Goal: Information Seeking & Learning: Find specific page/section

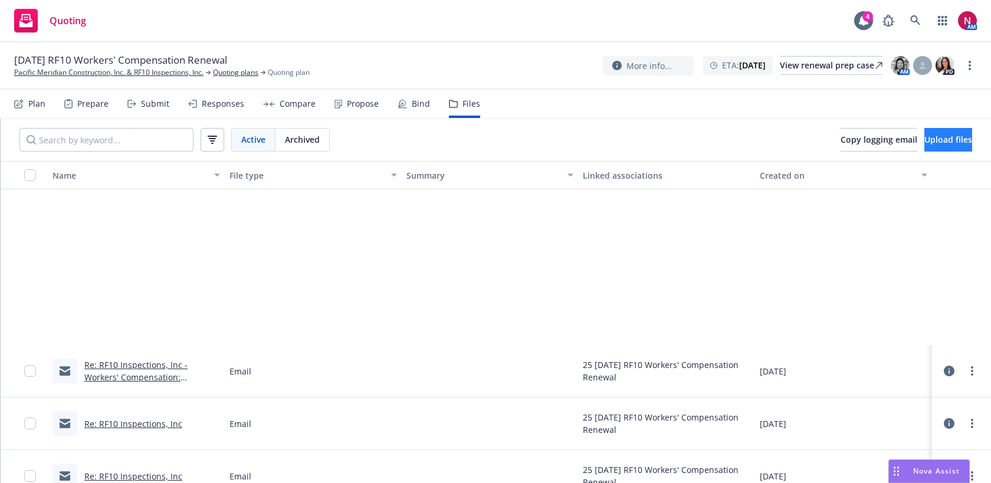
scroll to position [230, 0]
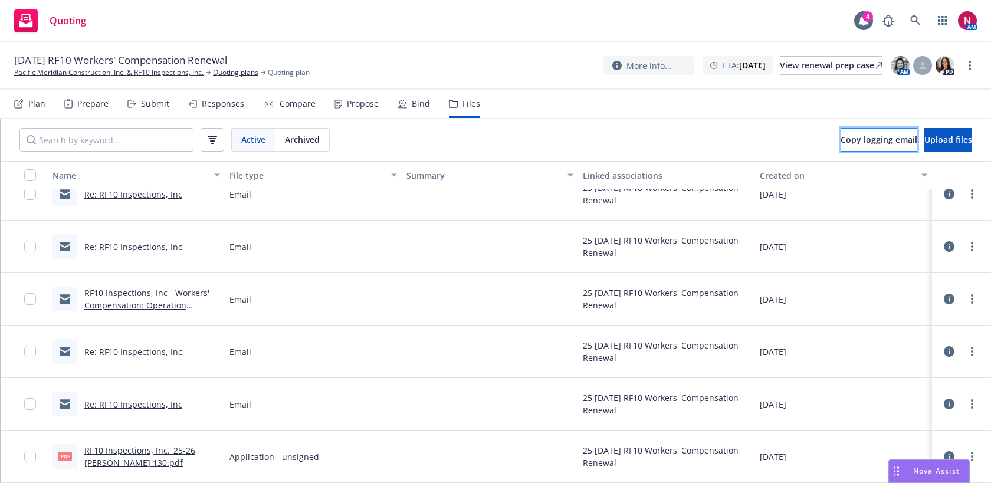
click at [841, 144] on span "Copy logging email" at bounding box center [879, 139] width 77 height 11
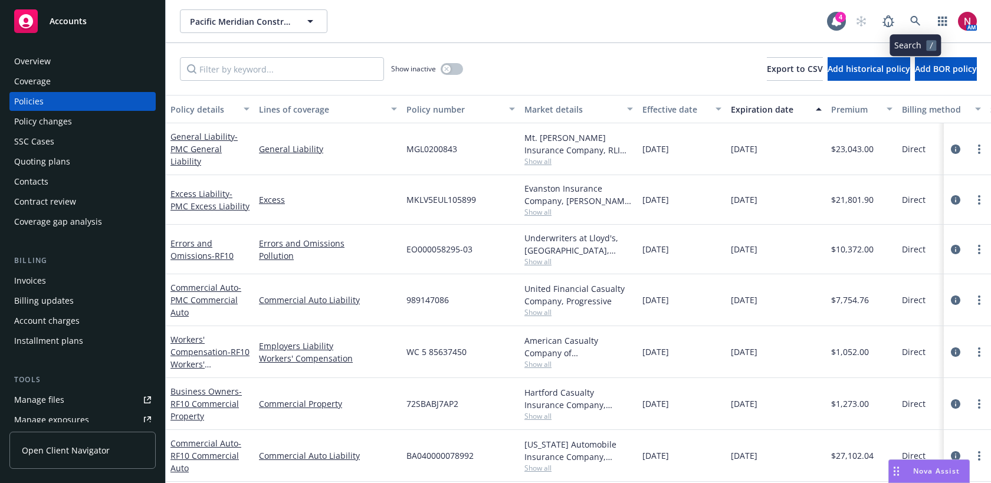
scroll to position [0, 1]
click at [916, 15] on link at bounding box center [916, 21] width 24 height 24
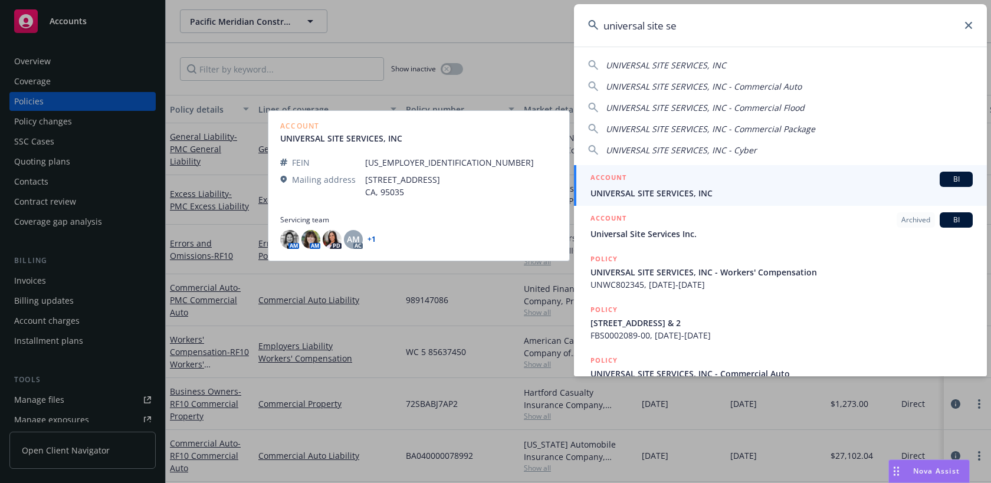
type input "universal site se"
click at [709, 199] on span "UNIVERSAL SITE SERVICES, INC" at bounding box center [782, 193] width 382 height 12
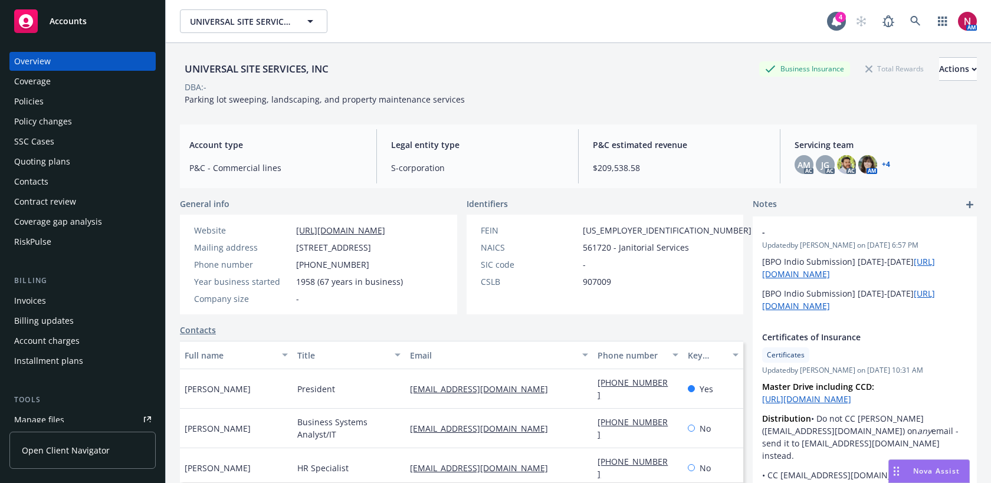
click at [70, 156] on div "Quoting plans" at bounding box center [82, 161] width 137 height 19
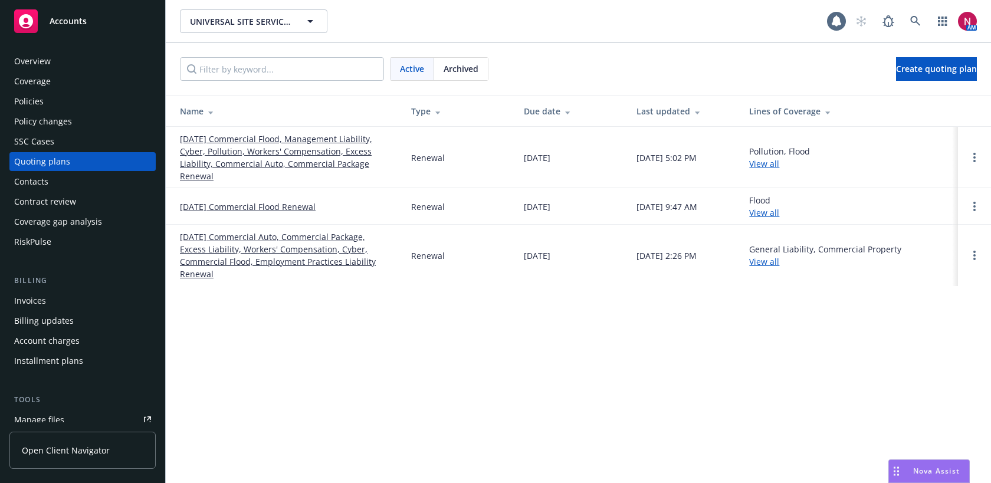
click at [216, 145] on link "10/01/25 Commercial Flood, Management Liability, Cyber, Pollution, Workers' Com…" at bounding box center [286, 158] width 212 height 50
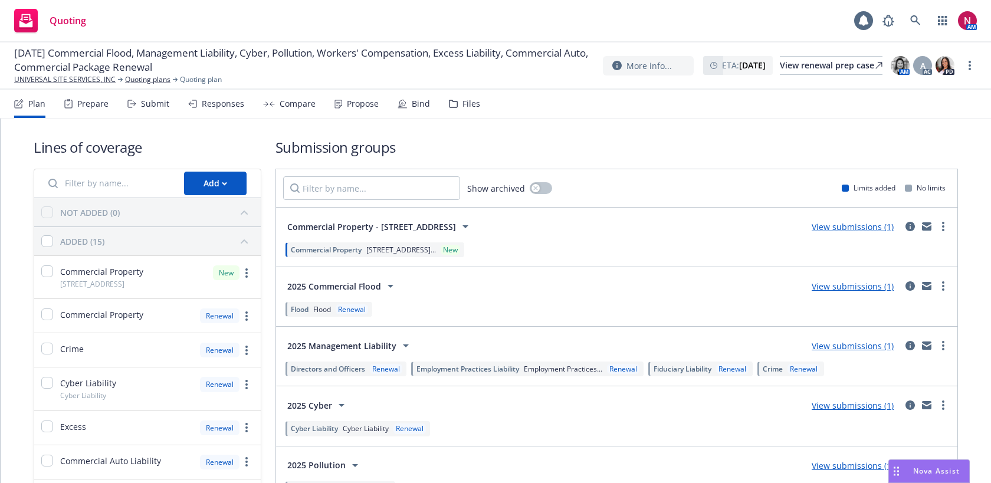
click at [153, 107] on div "Submit" at bounding box center [155, 103] width 28 height 9
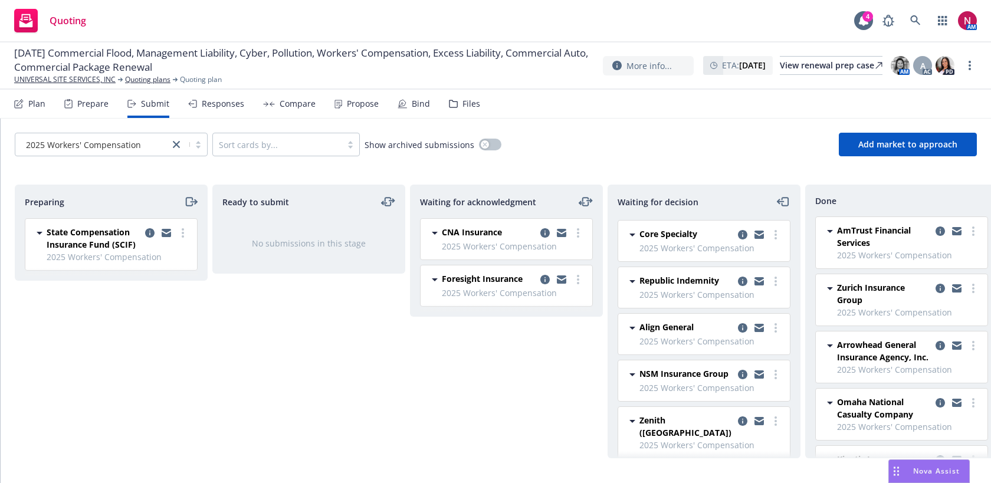
scroll to position [39, 0]
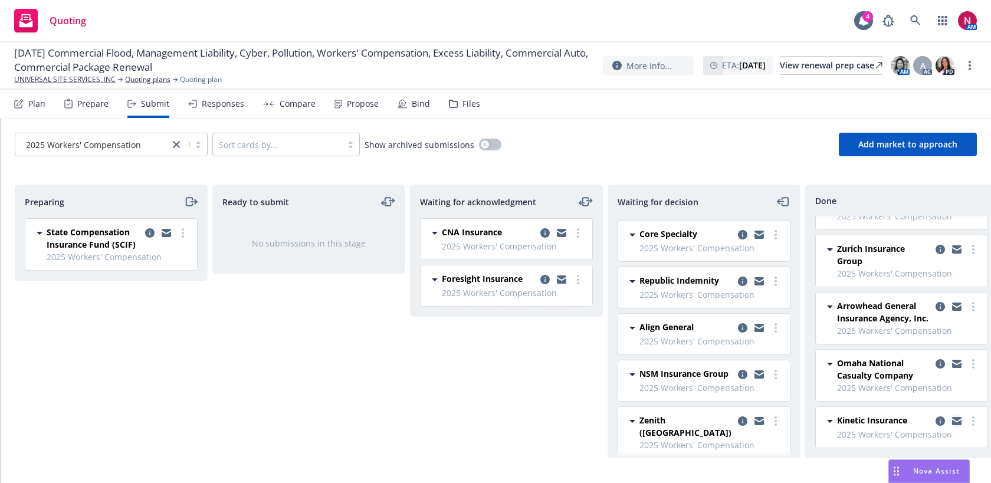
click at [958, 421] on icon "copy logging email" at bounding box center [956, 421] width 9 height 8
click at [914, 23] on icon at bounding box center [916, 20] width 11 height 11
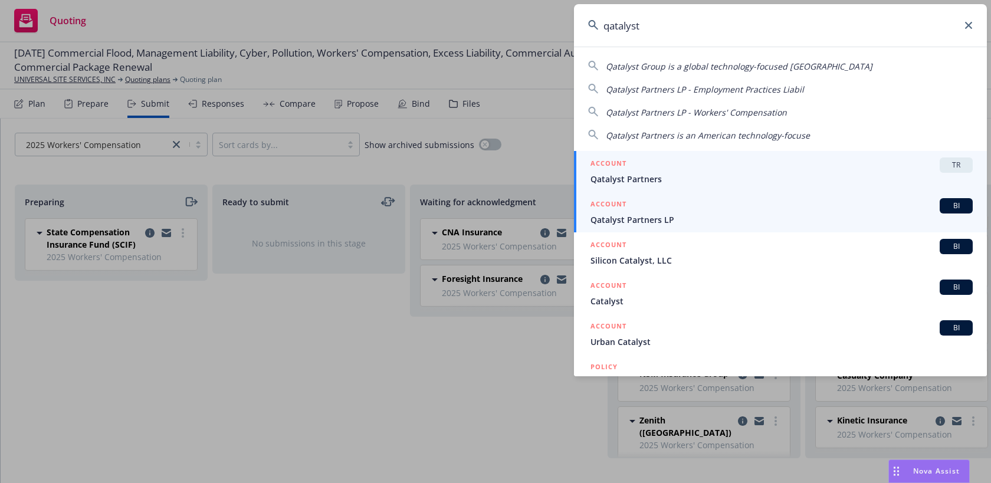
type input "qatalyst"
click at [773, 218] on span "Qatalyst Partners LP" at bounding box center [782, 220] width 382 height 12
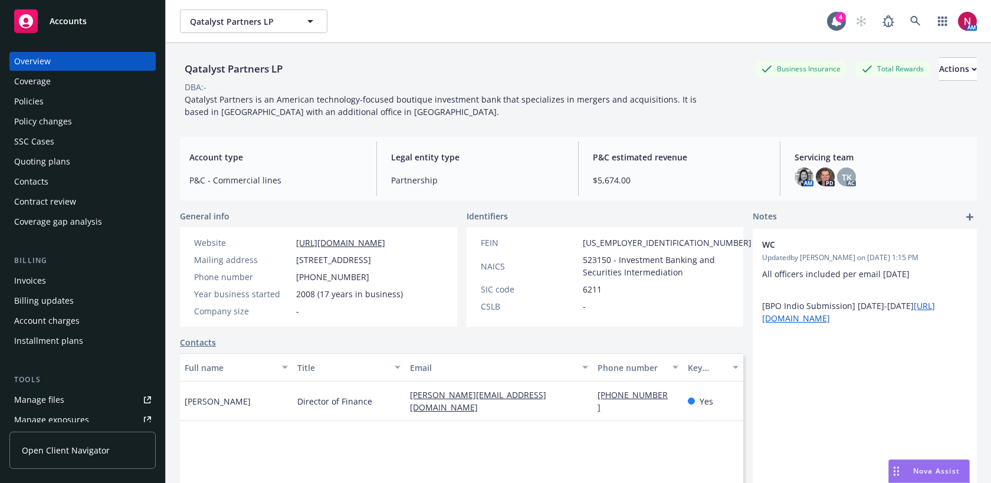
click at [52, 104] on div "Policies" at bounding box center [82, 101] width 137 height 19
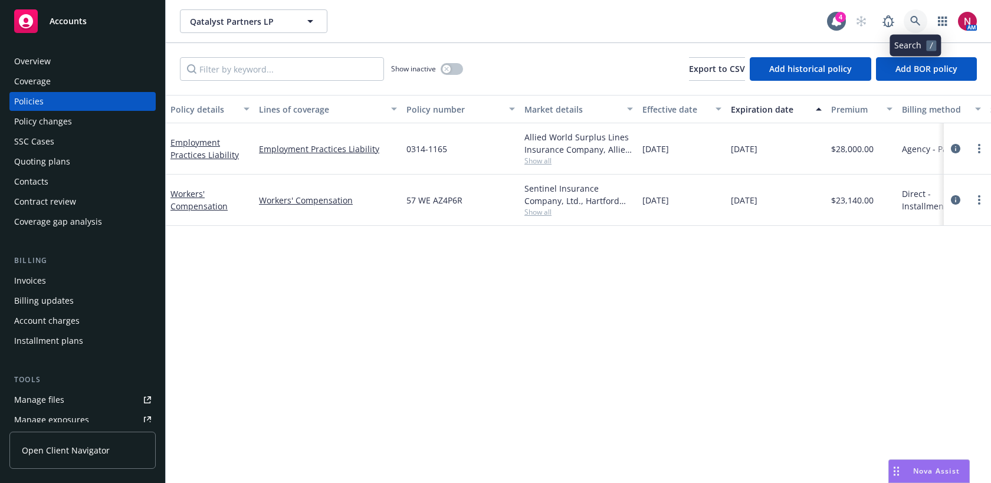
click at [912, 20] on icon at bounding box center [916, 21] width 11 height 11
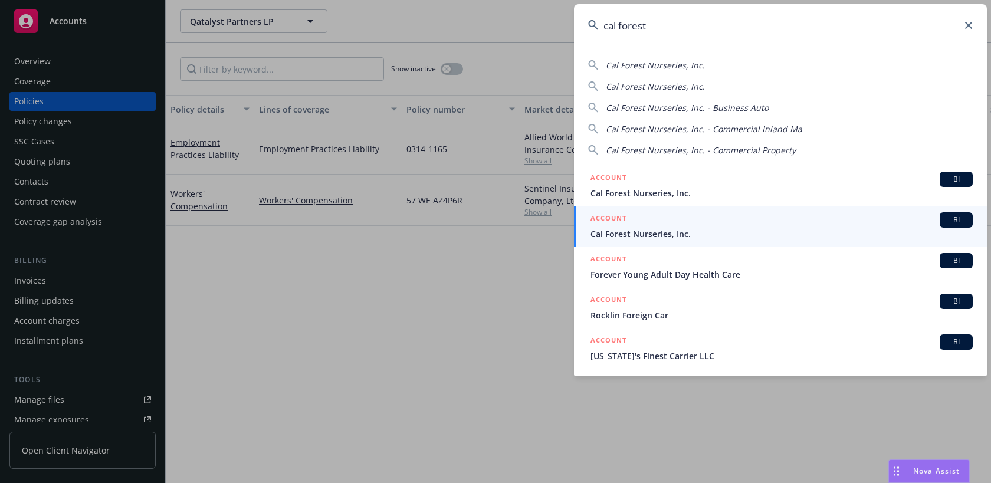
drag, startPoint x: 708, startPoint y: 36, endPoint x: 591, endPoint y: 21, distance: 117.9
click at [591, 21] on div "cal forest" at bounding box center [780, 25] width 413 height 42
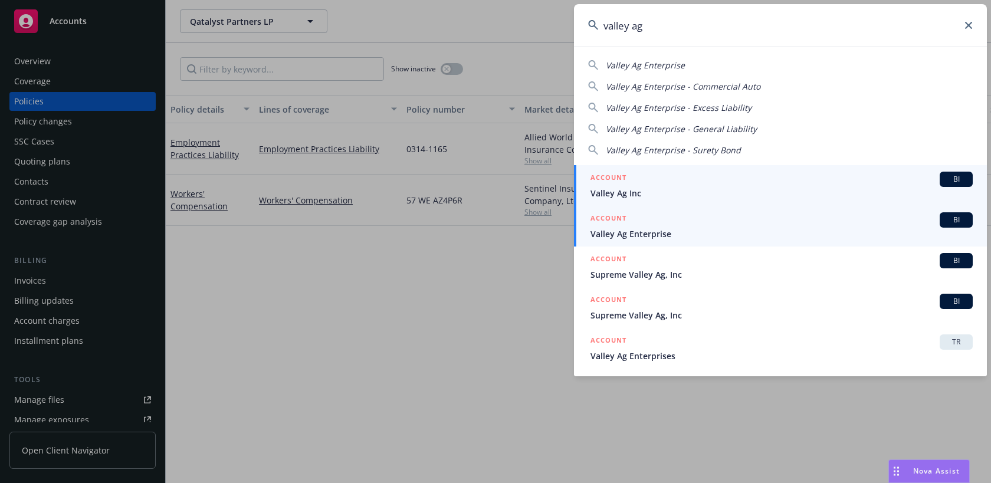
type input "valley ag"
click at [627, 228] on span "Valley Ag Enterprise" at bounding box center [782, 234] width 382 height 12
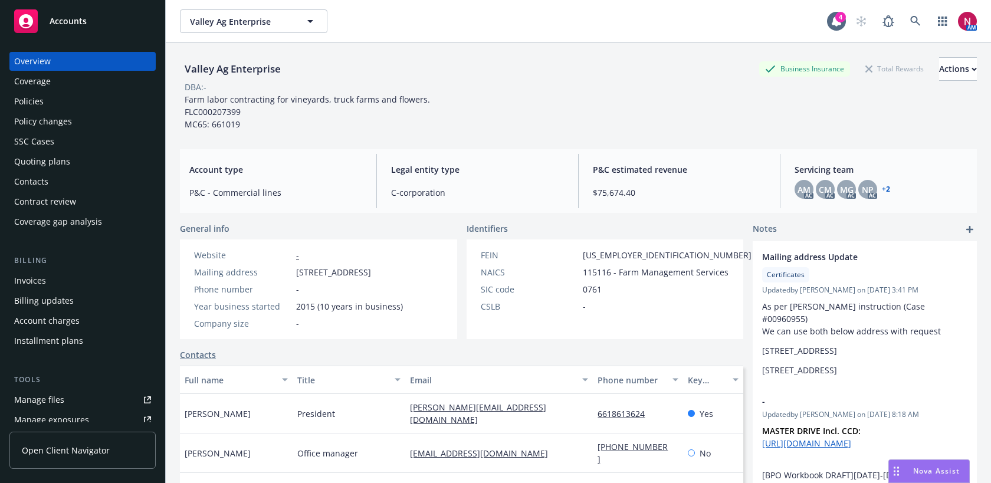
scroll to position [139, 0]
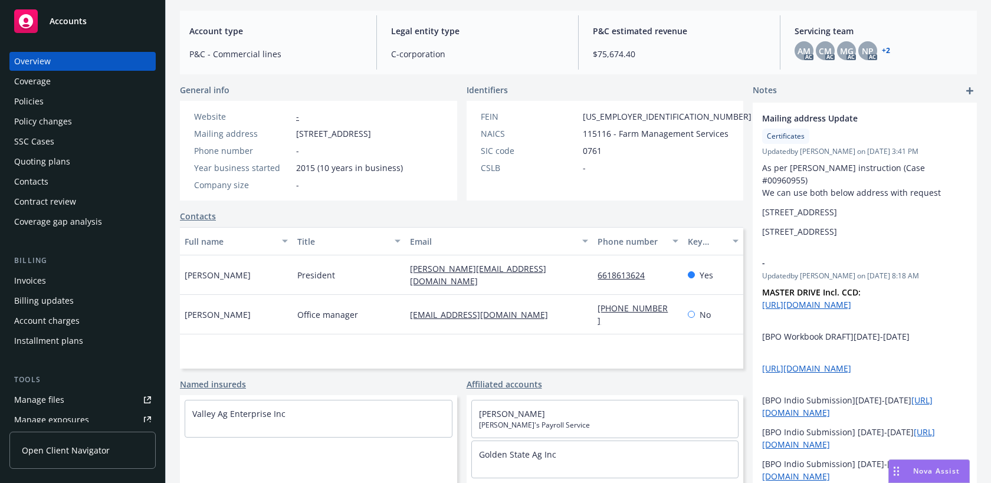
drag, startPoint x: 551, startPoint y: 312, endPoint x: 388, endPoint y: 309, distance: 162.3
click at [388, 309] on div "Sandra Sanchez Office manager payroll@valleyagenterprise.com 661-808-5110 No" at bounding box center [462, 315] width 564 height 40
copy div "payroll@valleyagenterprise.com"
click at [68, 99] on div "Policies" at bounding box center [82, 101] width 137 height 19
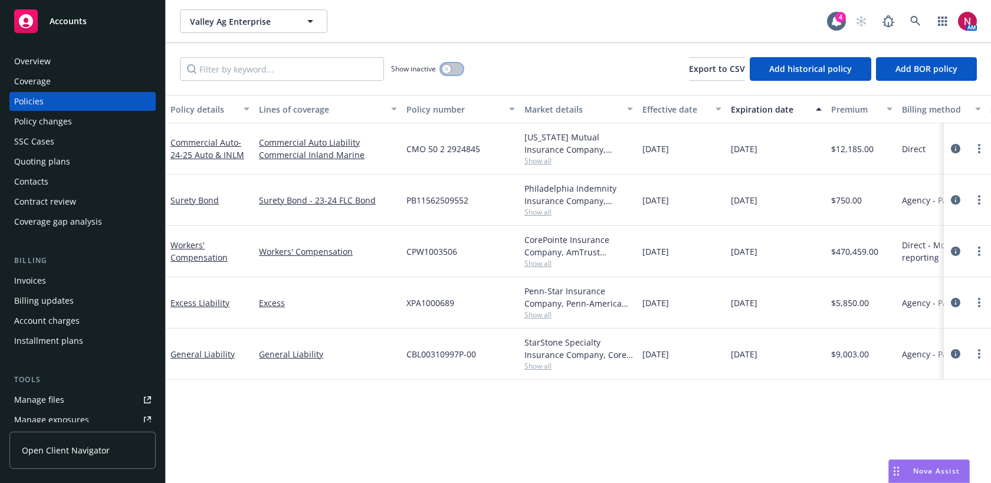
click at [456, 73] on button "button" at bounding box center [452, 69] width 22 height 12
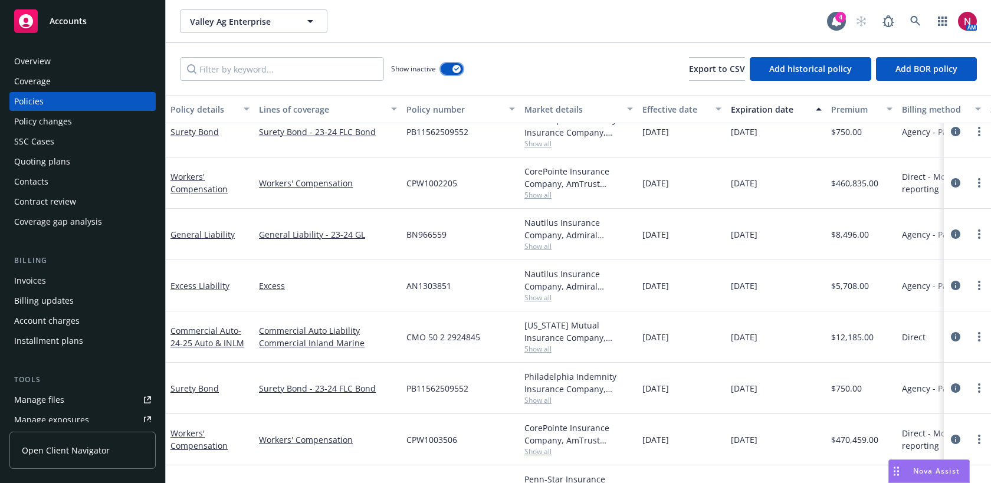
scroll to position [853, 0]
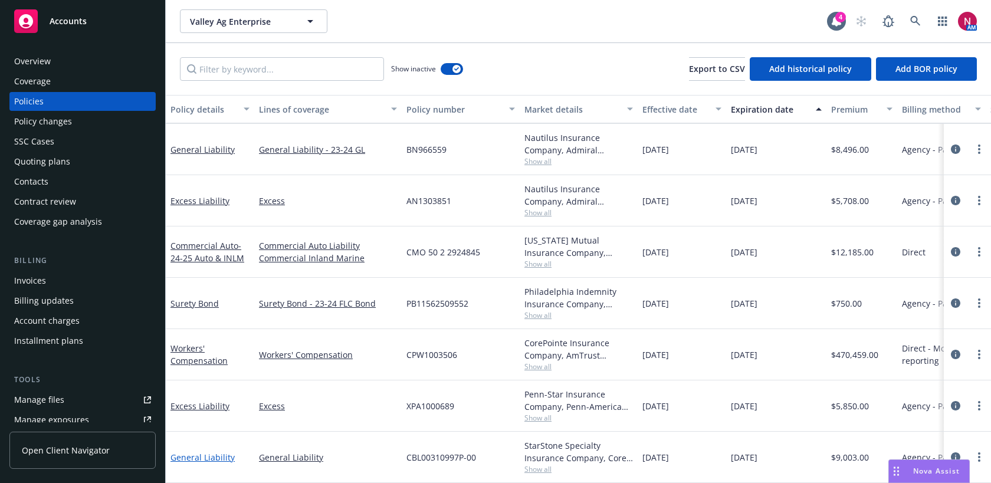
click at [206, 458] on link "General Liability" at bounding box center [203, 457] width 64 height 11
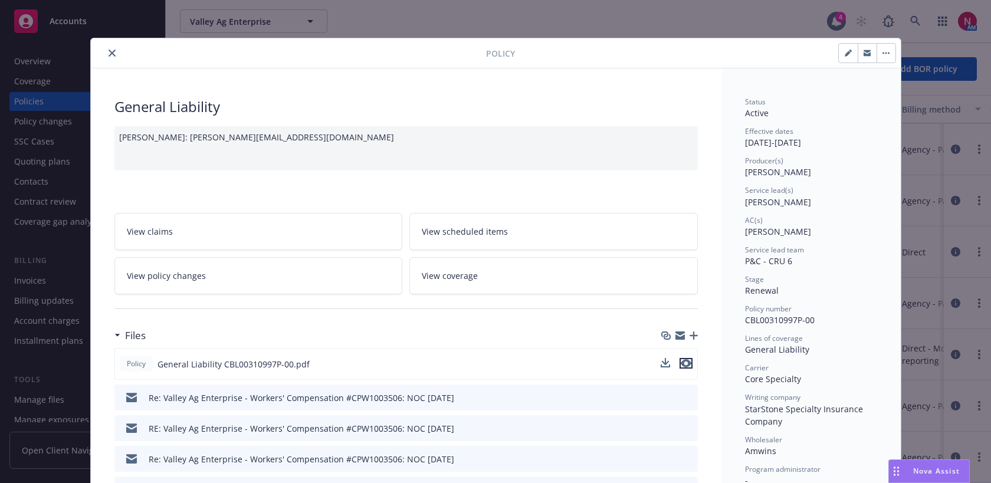
click at [685, 363] on icon "preview file" at bounding box center [686, 363] width 11 height 8
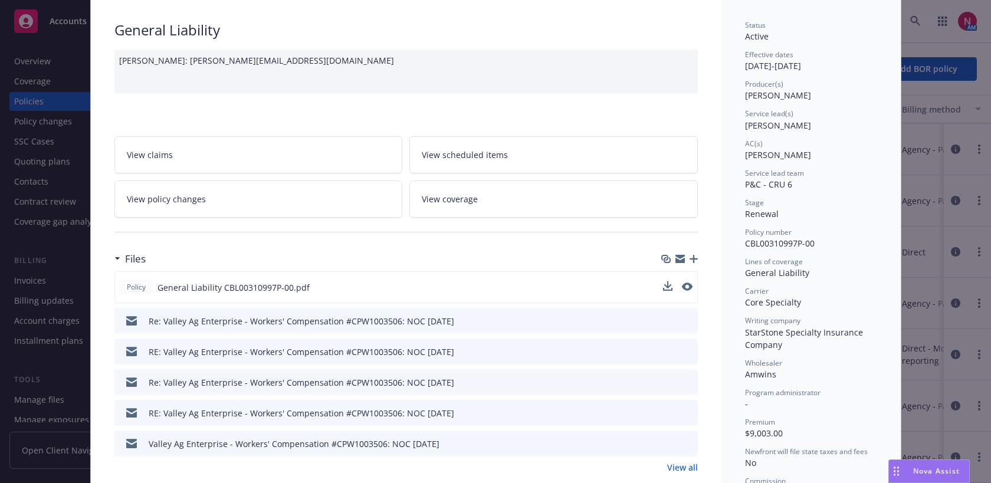
scroll to position [169, 0]
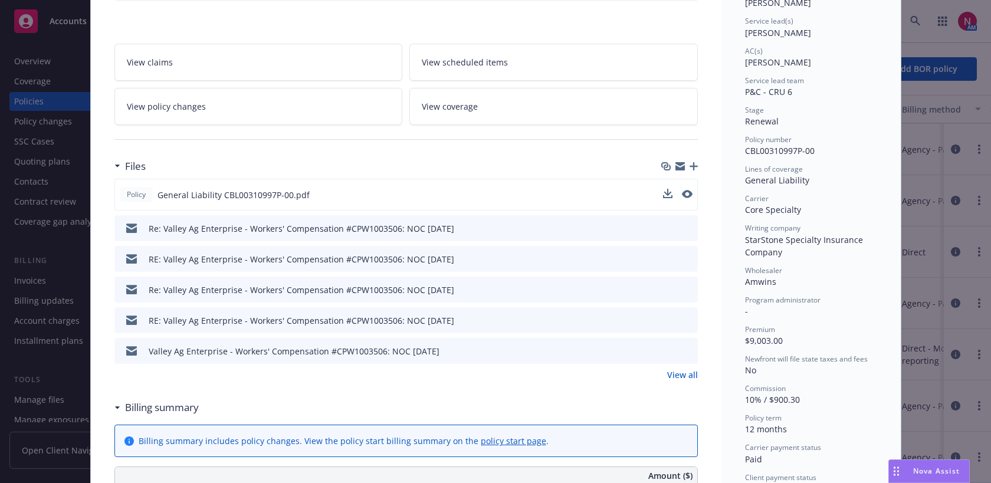
click at [686, 375] on link "View all" at bounding box center [682, 375] width 31 height 12
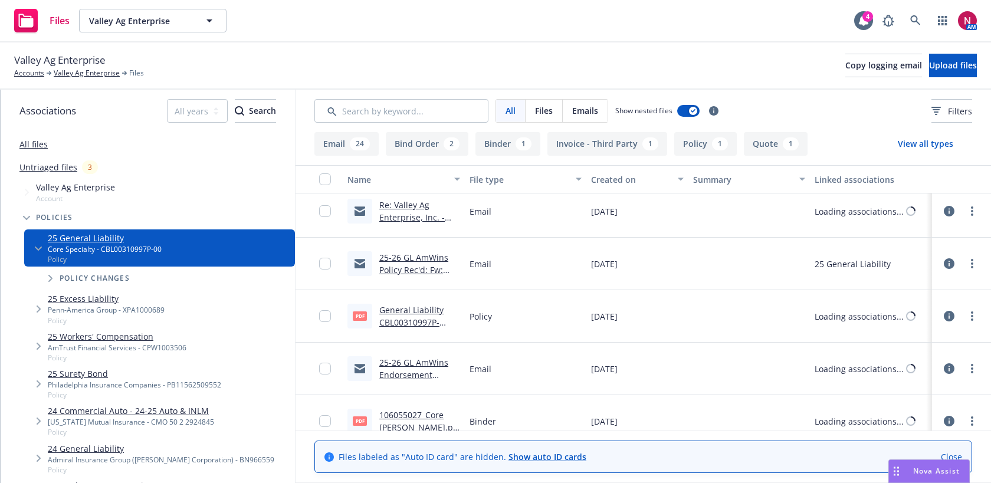
scroll to position [1376, 0]
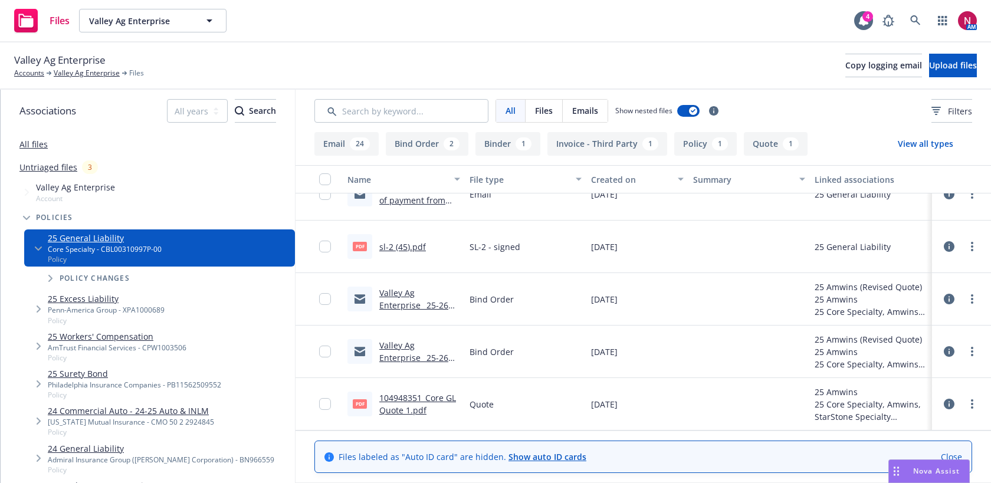
click at [402, 349] on link "Valley Ag Enterprise_ 25-26 WC Bind Order.eml" at bounding box center [417, 358] width 77 height 36
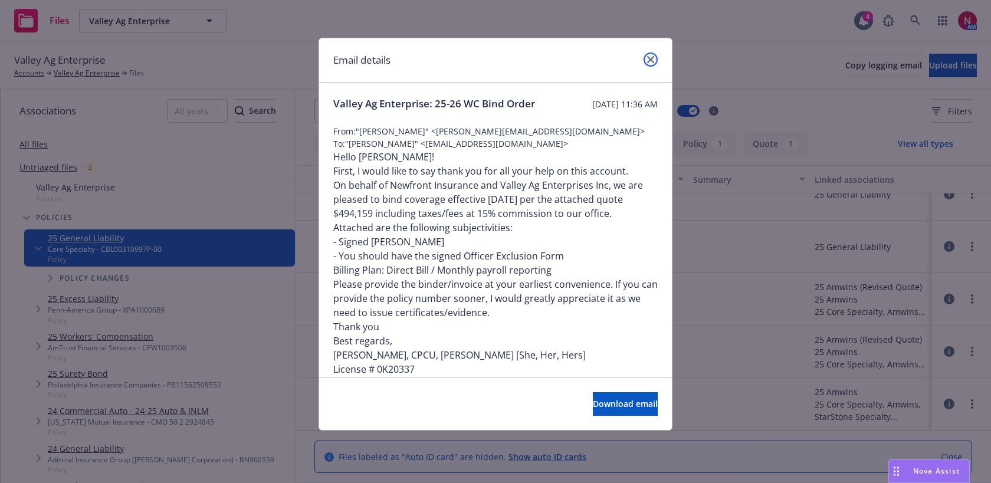
click at [651, 53] on link "close" at bounding box center [651, 60] width 14 height 14
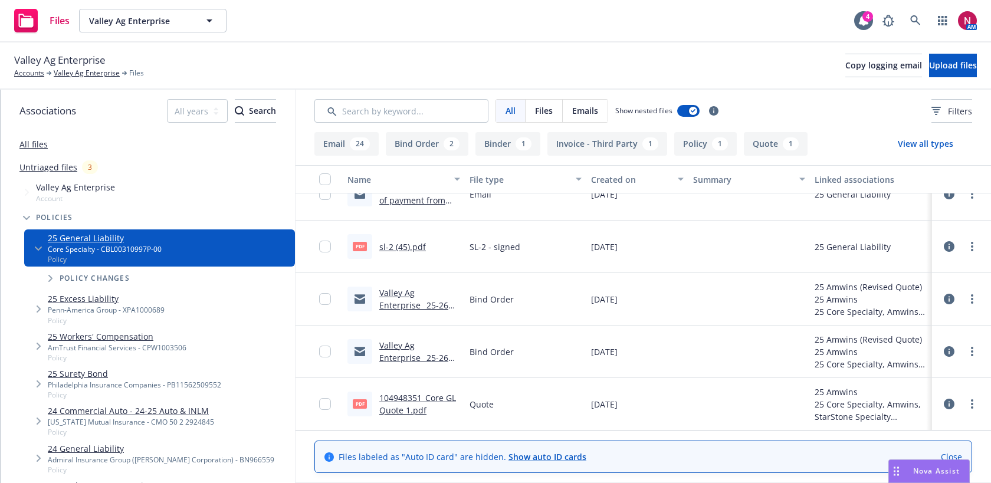
click at [415, 311] on div "Valley Ag Enterprise_ 25-26 GL, XS Bind Order.eml" at bounding box center [419, 299] width 81 height 25
click at [413, 305] on link "Valley Ag Enterprise_ 25-26 GL, XS Bind Order.eml" at bounding box center [413, 311] width 69 height 48
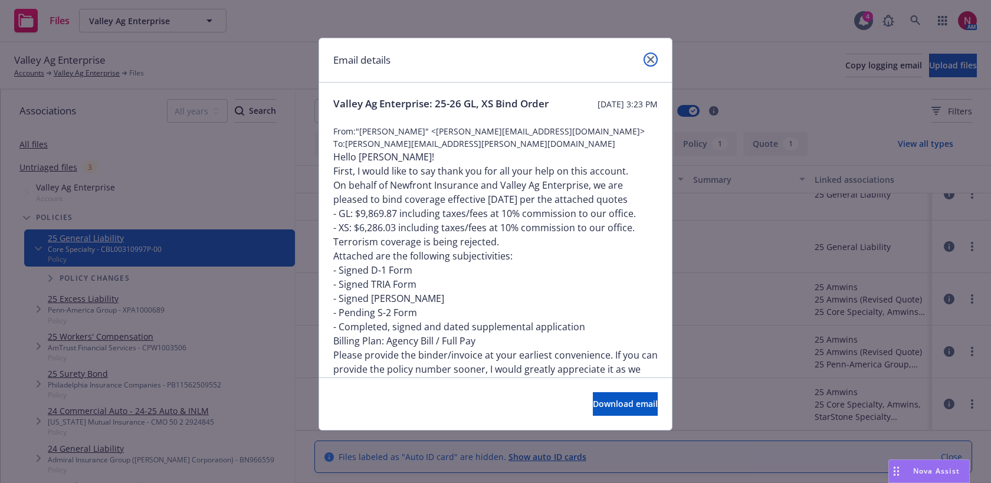
click at [651, 56] on icon "close" at bounding box center [650, 59] width 7 height 7
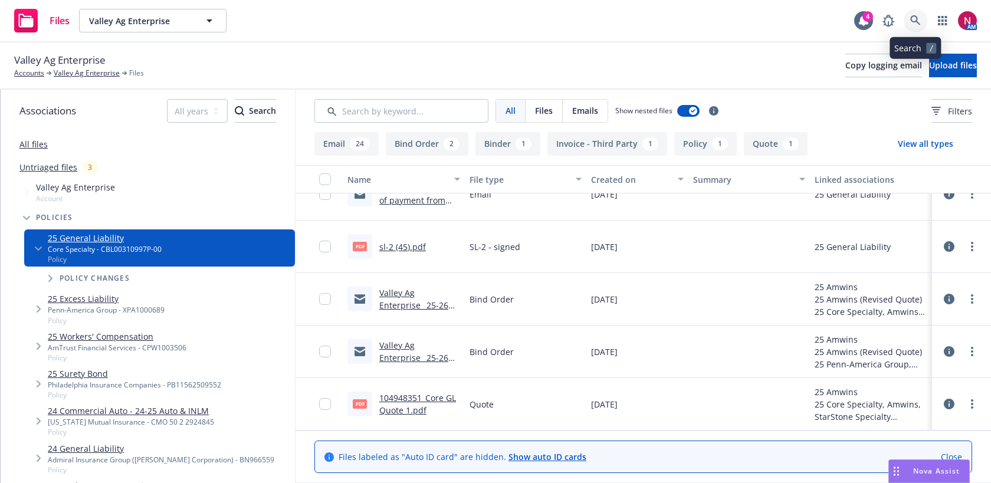
click at [916, 14] on link at bounding box center [916, 21] width 24 height 24
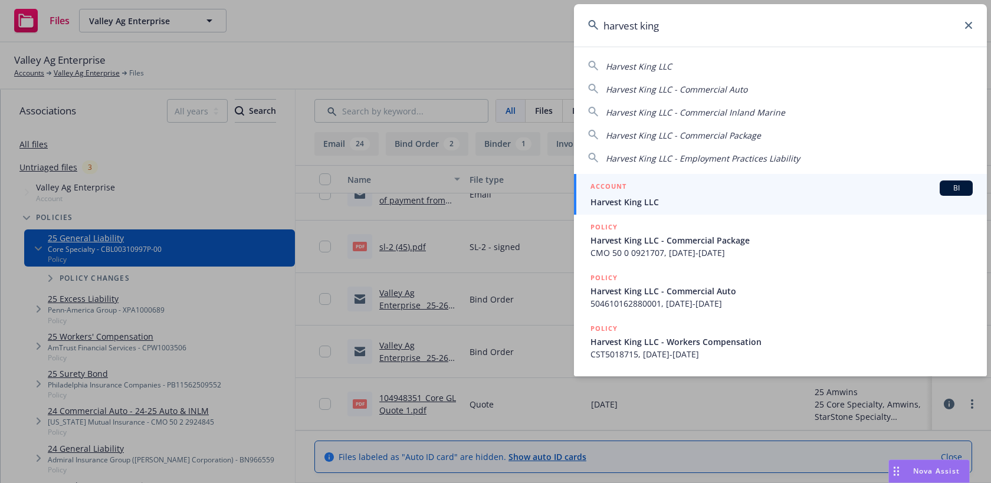
type input "harvest king"
click at [700, 196] on span "Harvest King LLC" at bounding box center [782, 202] width 382 height 12
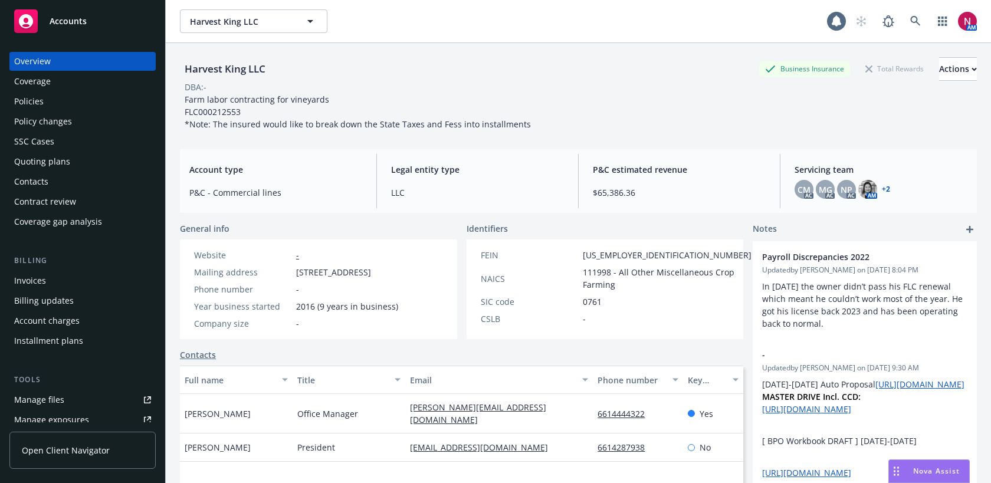
click at [92, 161] on div "Quoting plans" at bounding box center [82, 161] width 137 height 19
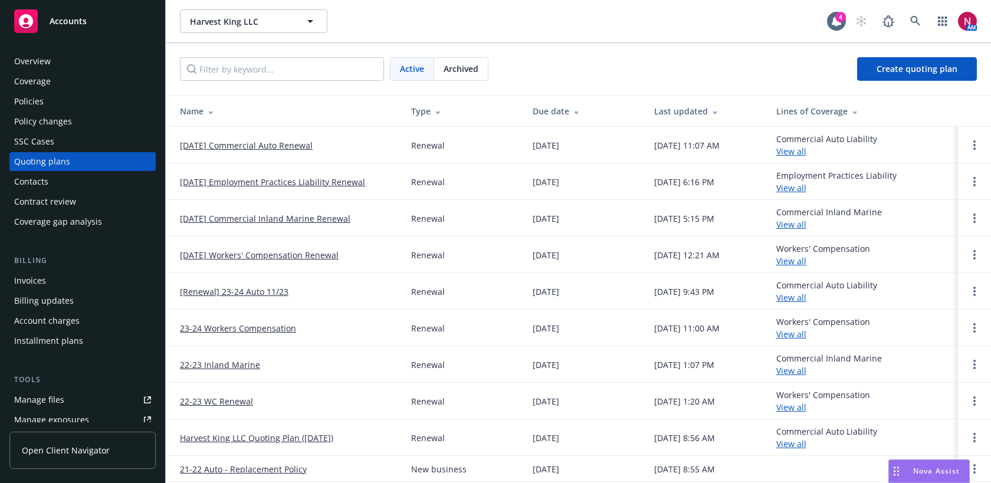
click at [40, 99] on div "Policies" at bounding box center [29, 101] width 30 height 19
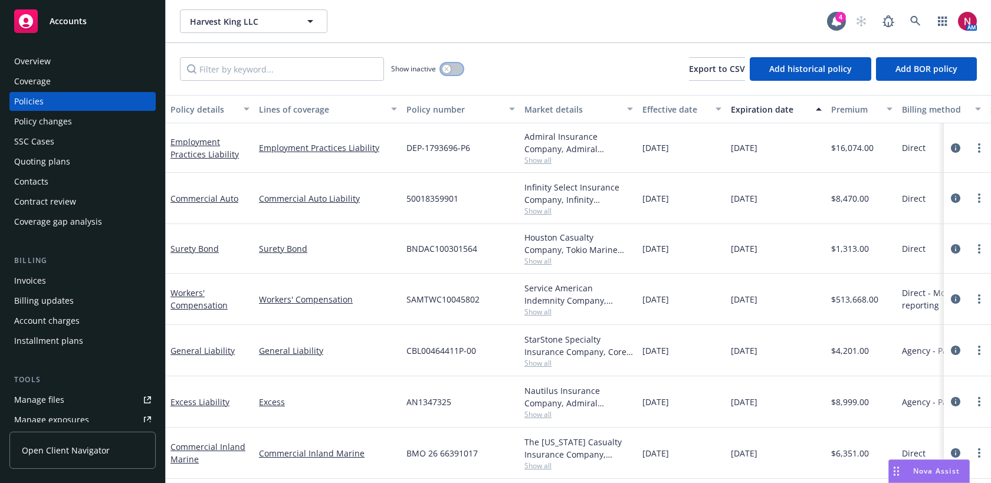
click at [457, 67] on button "button" at bounding box center [452, 69] width 22 height 12
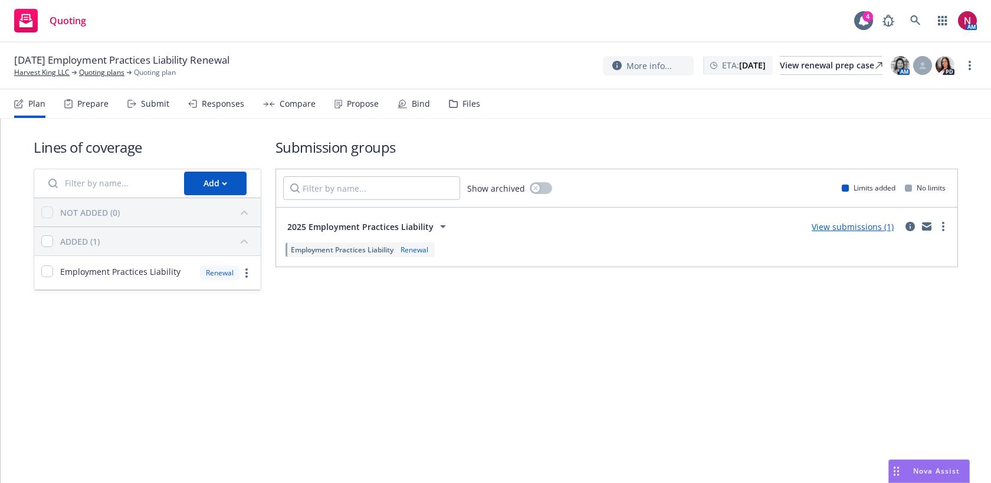
click at [165, 106] on div "Submit" at bounding box center [155, 103] width 28 height 9
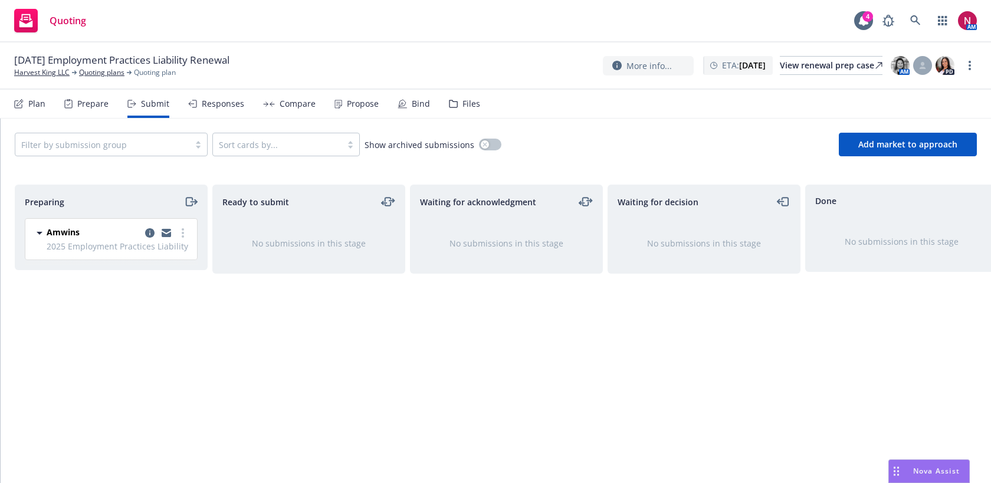
click at [463, 106] on div "Files" at bounding box center [472, 103] width 18 height 9
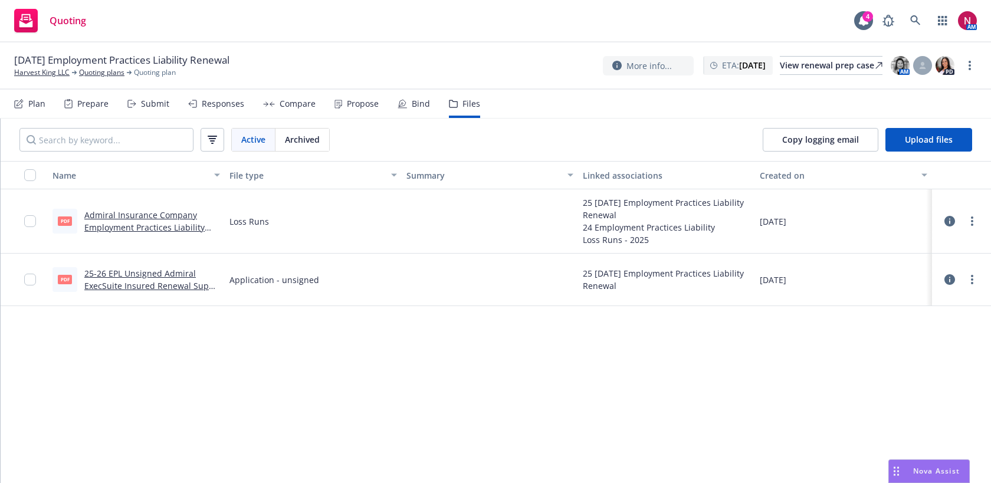
click at [168, 288] on link "25-26 EPL Unsigned Admiral ExecSuite Insured Renewal Supp App.pdf" at bounding box center [149, 286] width 130 height 36
click at [182, 224] on link "Admiral Insurance Company Employment Practices Liability [DATE] - [DATE] Loss R…" at bounding box center [144, 233] width 120 height 48
